Goal: Complete application form

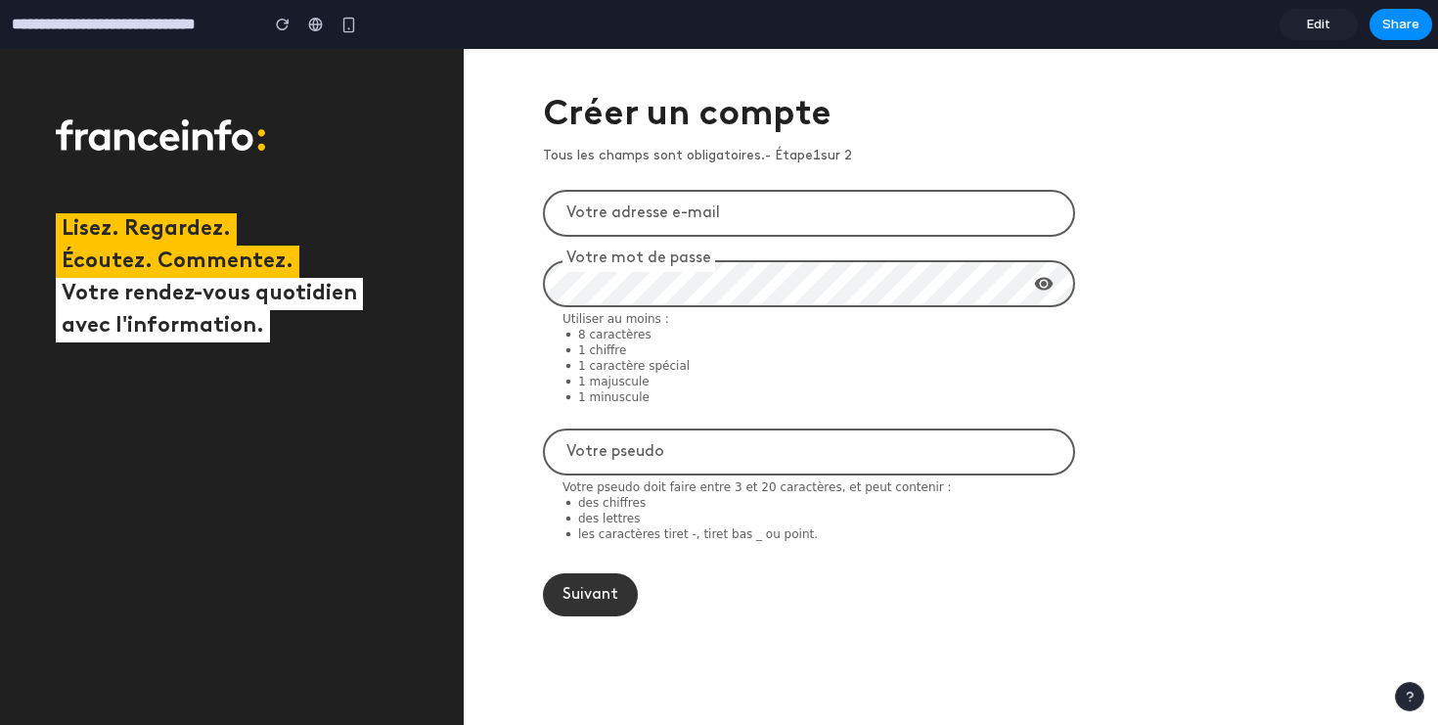
drag, startPoint x: 772, startPoint y: 157, endPoint x: 865, endPoint y: 160, distance: 93.0
click at [865, 160] on span "Tous les champs sont obligatoires. - Étape 1 sur 2" at bounding box center [809, 157] width 532 height 20
drag, startPoint x: 778, startPoint y: 158, endPoint x: 862, endPoint y: 159, distance: 84.1
click at [861, 159] on span "Tous les champs sont obligatoires. - Étape 1 sur 2" at bounding box center [809, 157] width 532 height 20
click at [818, 170] on form "Votre adresse e-mail Votre mot de passe Utiliser au moins : 8 caractères 1 chif…" at bounding box center [809, 391] width 532 height 450
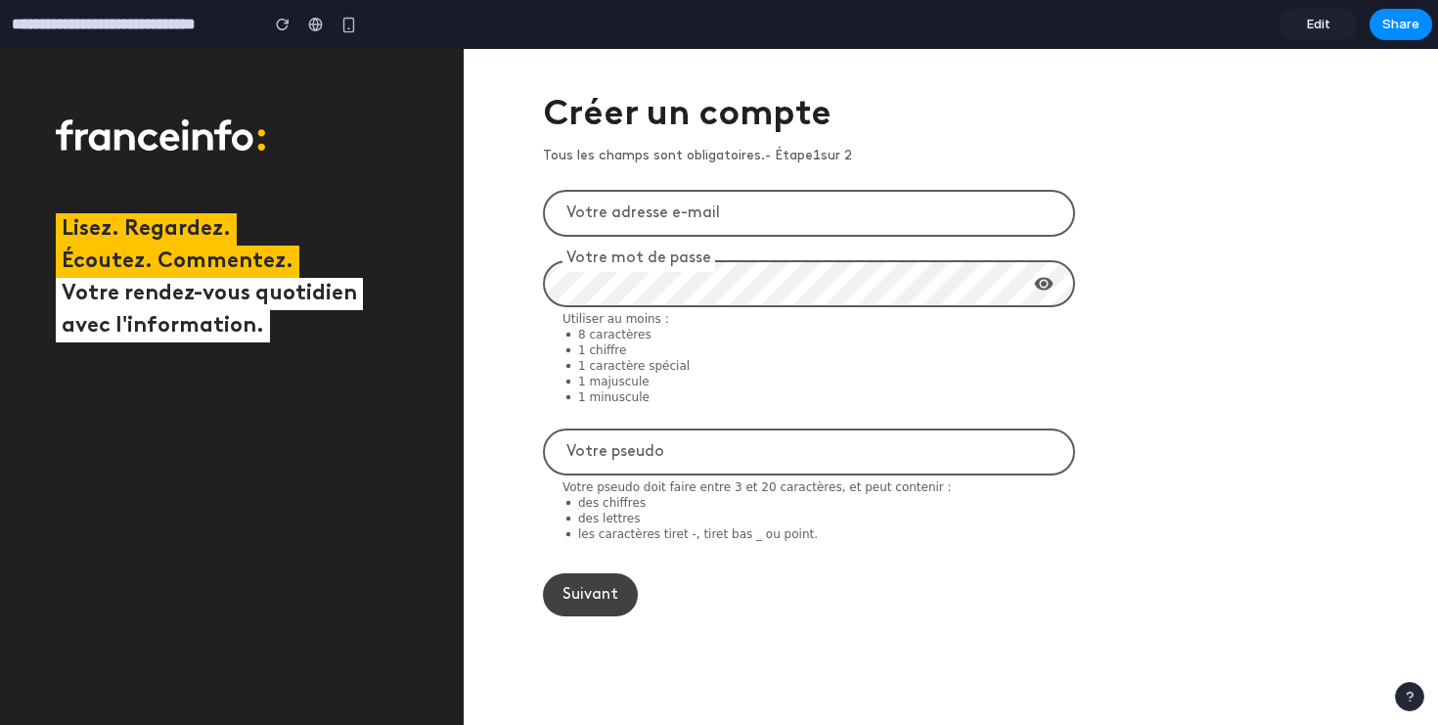
click at [589, 601] on button "Suivant" at bounding box center [590, 594] width 95 height 43
